Goal: Obtain resource: Obtain resource

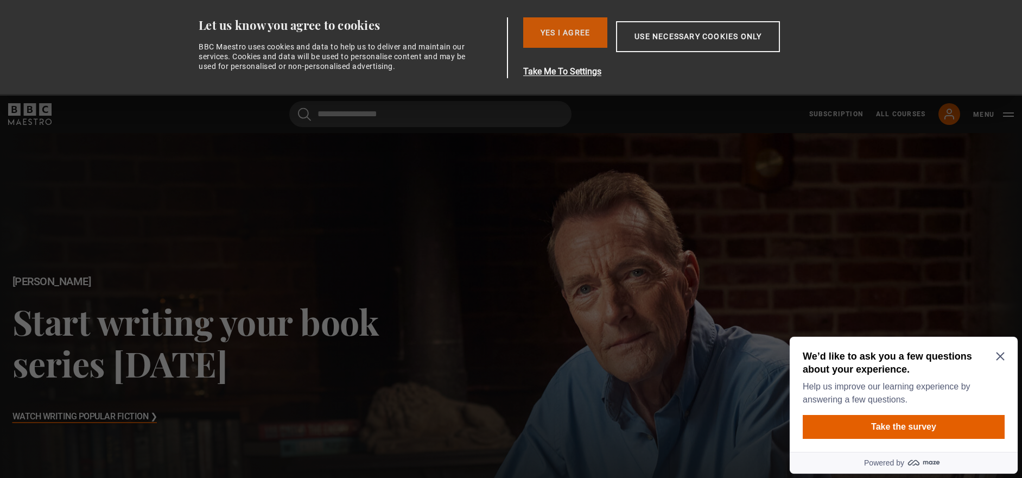
click at [573, 34] on button "Yes I Agree" at bounding box center [565, 32] width 84 height 30
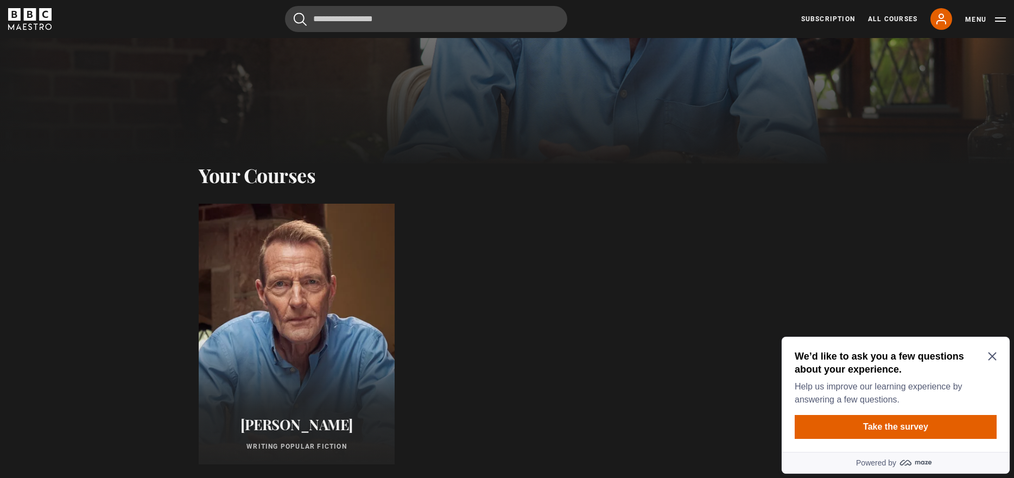
scroll to position [380, 0]
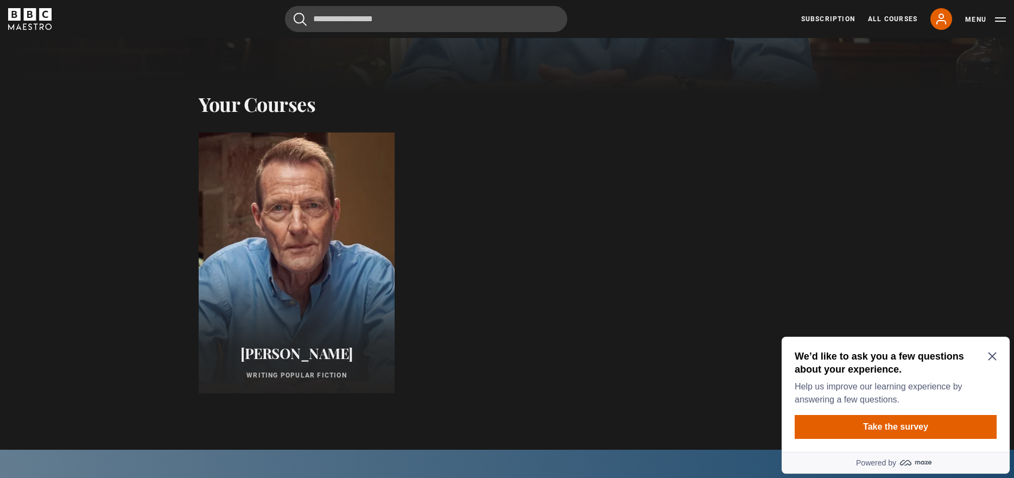
click at [309, 249] on div at bounding box center [296, 262] width 215 height 287
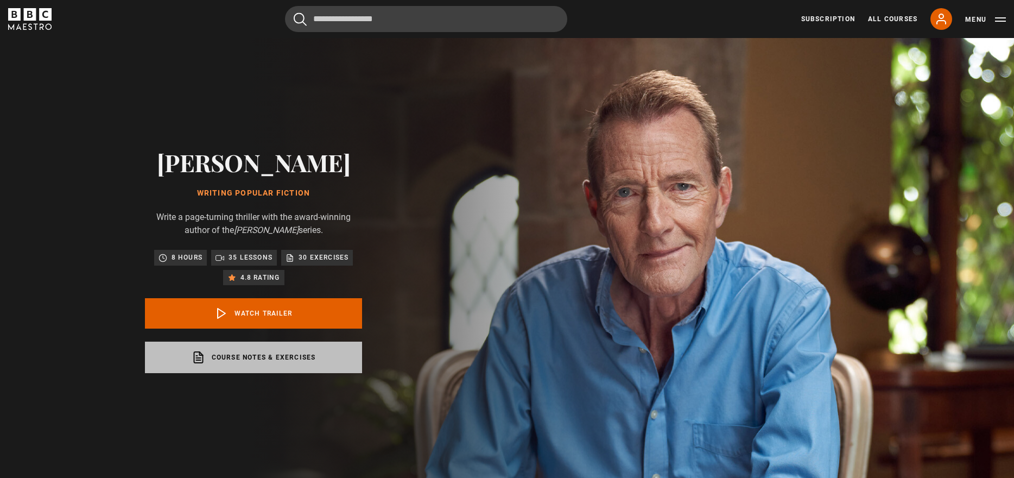
click at [238, 359] on link "Course notes & exercises opens in a new tab" at bounding box center [253, 356] width 217 height 31
